Goal: Transaction & Acquisition: Subscribe to service/newsletter

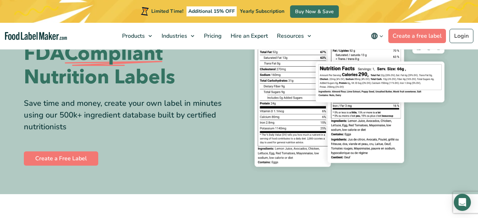
scroll to position [80, 0]
click at [70, 155] on link "Create a Free Label" at bounding box center [61, 159] width 74 height 14
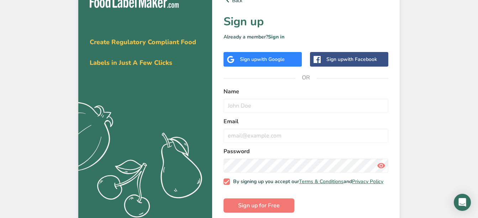
scroll to position [21, 0]
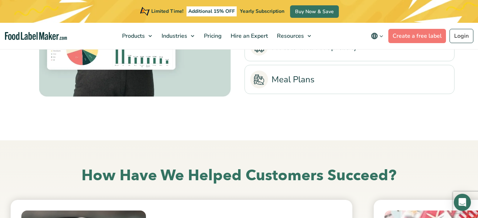
scroll to position [1523, 0]
